Goal: Information Seeking & Learning: Learn about a topic

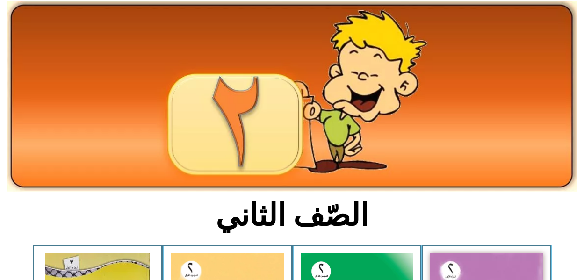
scroll to position [73, 0]
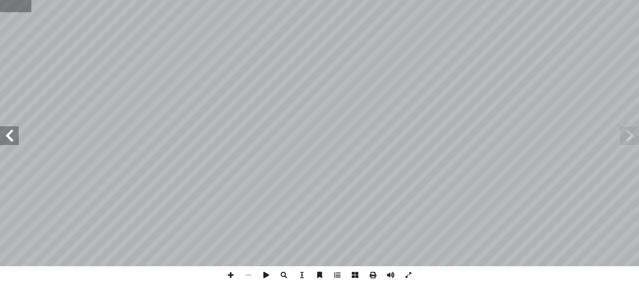
click at [13, 11] on input "text" at bounding box center [15, 6] width 31 height 12
type input "**"
click at [15, 133] on span at bounding box center [9, 135] width 19 height 19
click at [411, 273] on span at bounding box center [409, 275] width 18 height 18
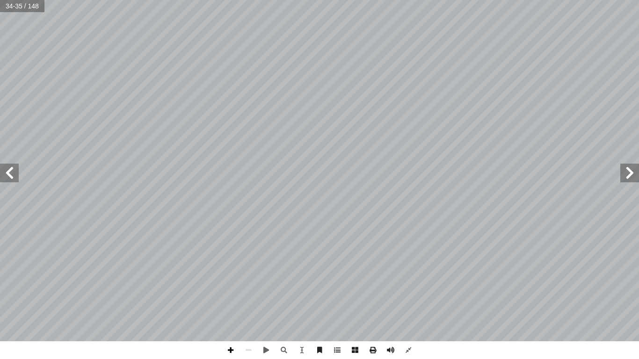
click at [236, 280] on span at bounding box center [231, 351] width 18 height 18
click at [231, 280] on span at bounding box center [231, 351] width 18 height 18
click at [224, 280] on span at bounding box center [231, 351] width 18 height 18
click at [233, 280] on span at bounding box center [231, 351] width 18 height 18
click at [382, 280] on div "٣٠ ، ِ ر َ م ْ ح أ � ْ ال ِ ن ْ و َّ الل ِ (د) ب ُ ف ْ ر َ ح ِ الذي فيه َ بالون…" at bounding box center [319, 179] width 639 height 359
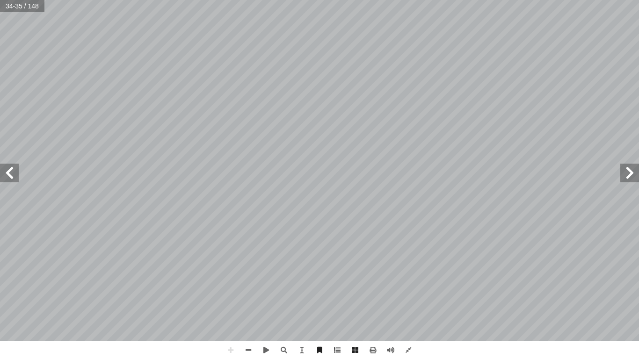
click at [2, 175] on span at bounding box center [9, 173] width 19 height 19
